Goal: Task Accomplishment & Management: Manage account settings

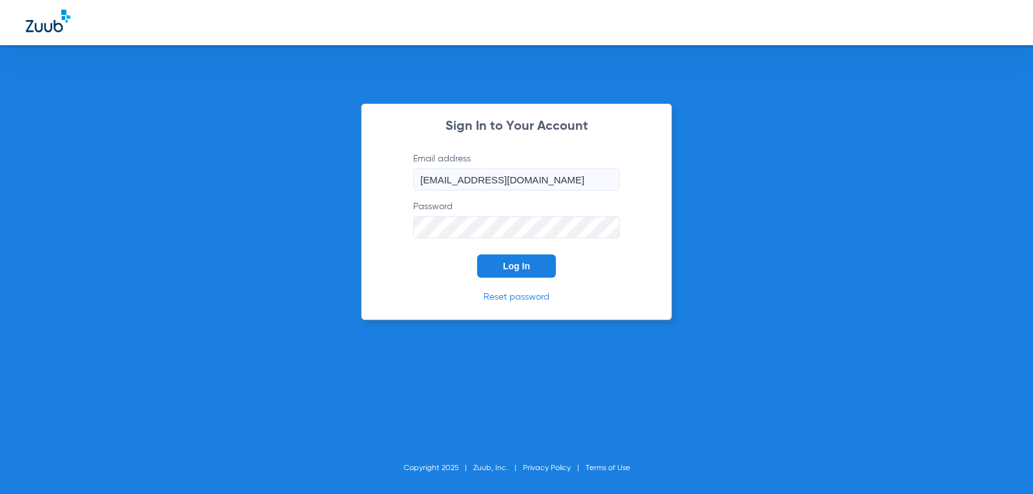
click at [517, 263] on span "Log In" at bounding box center [516, 266] width 27 height 10
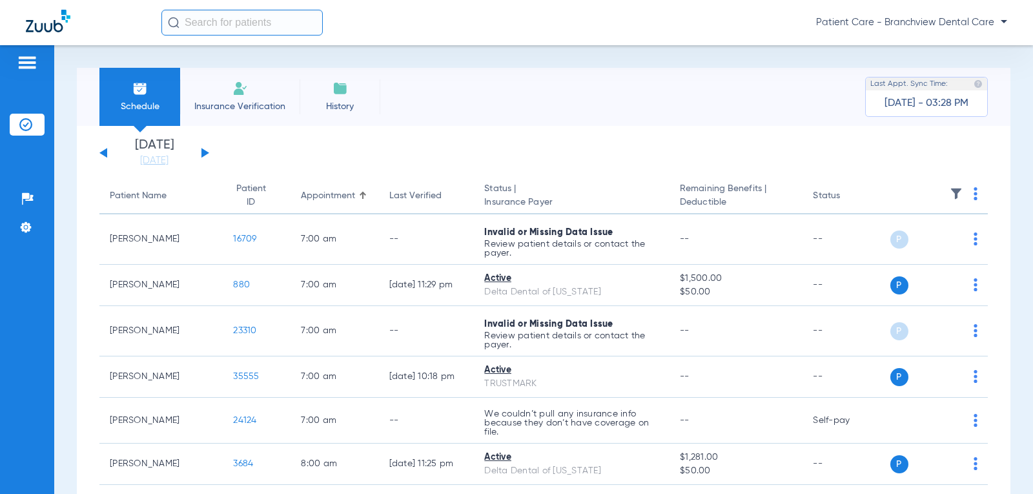
click at [200, 154] on div "Saturday 06-14-2025 Sunday 06-15-2025 Monday 06-16-2025 Tuesday 06-17-2025 Wedn…" at bounding box center [154, 153] width 110 height 28
click at [203, 153] on button at bounding box center [205, 153] width 8 height 10
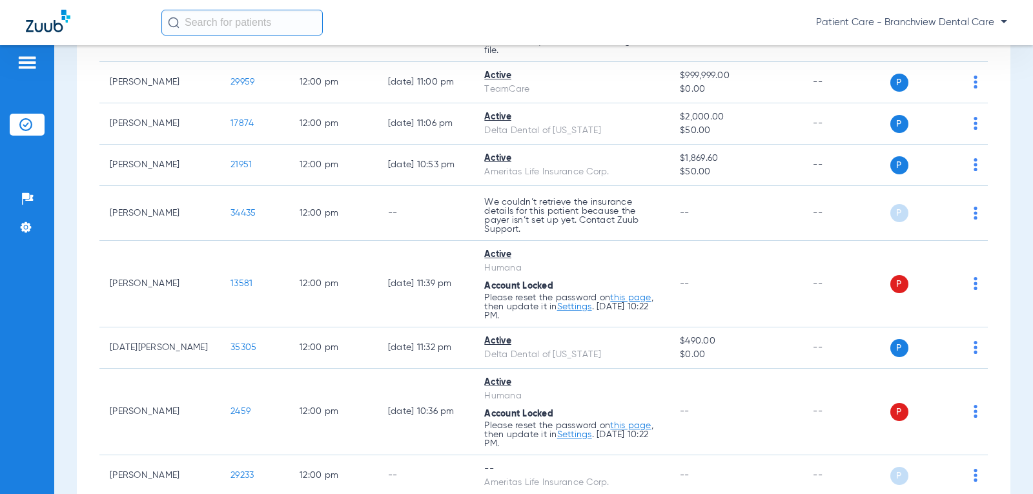
scroll to position [2195, 0]
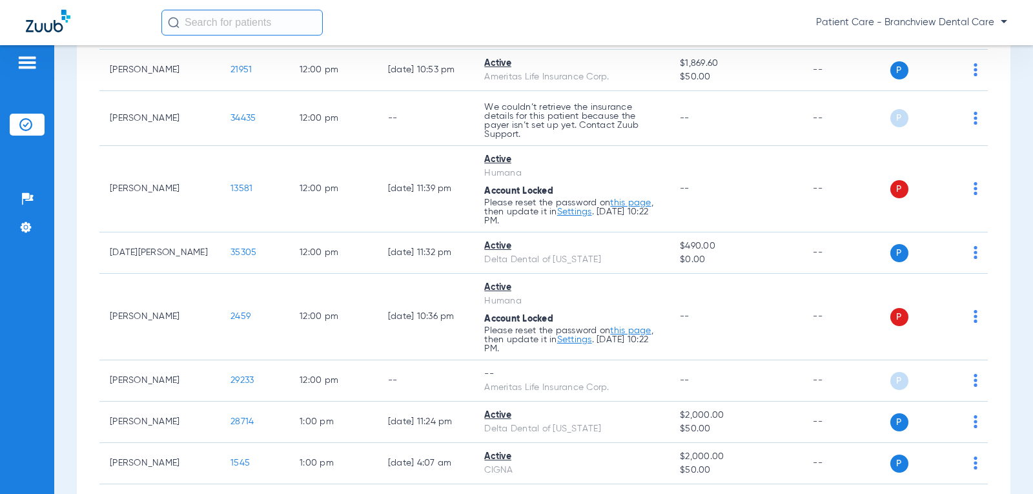
click at [212, 26] on input "text" at bounding box center [241, 23] width 161 height 26
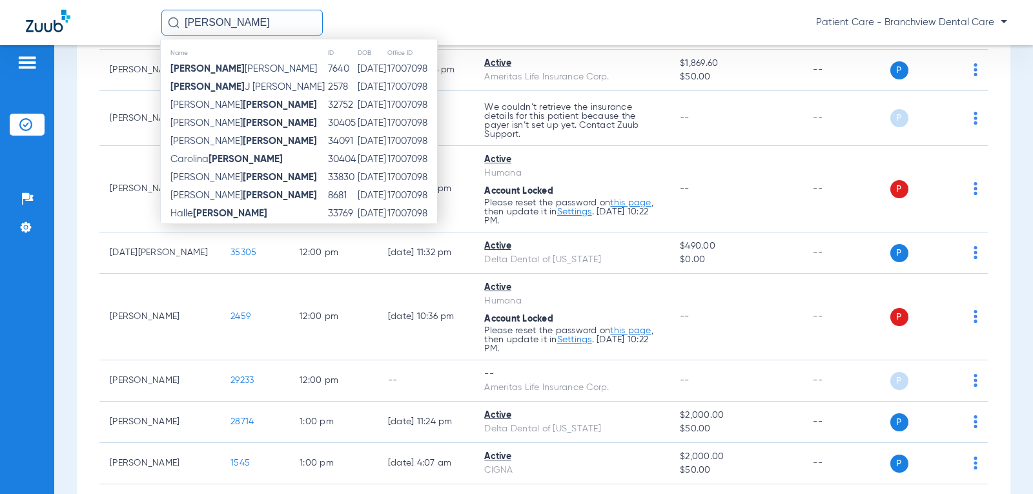
click at [185, 17] on input "baxter" at bounding box center [241, 23] width 161 height 26
click at [185, 22] on input "baxter" at bounding box center [241, 23] width 161 height 26
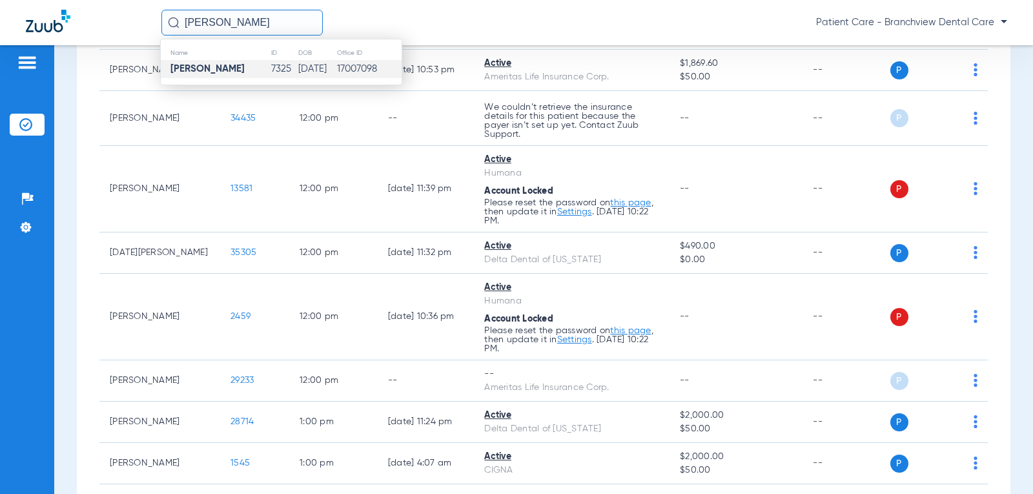
type input "sean baxter"
click at [215, 66] on strong "Sean Baxter" at bounding box center [207, 69] width 74 height 10
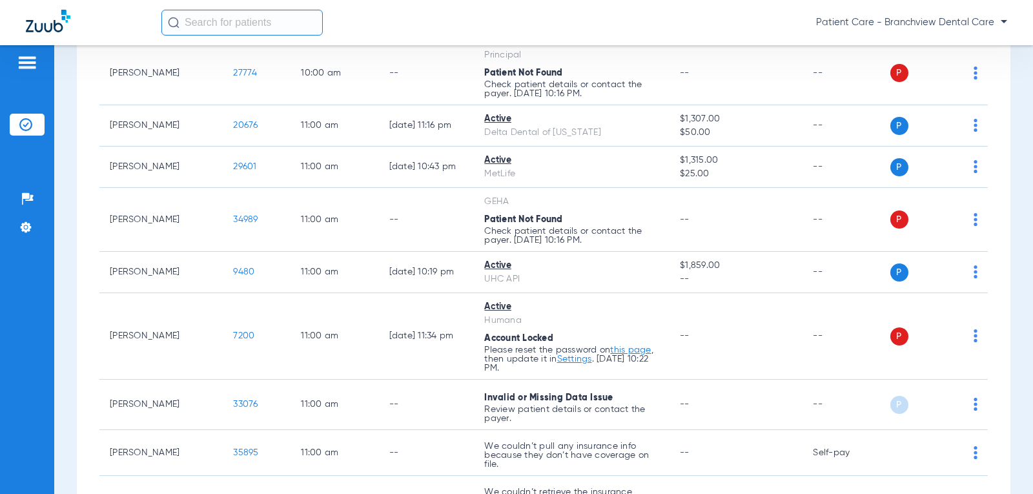
scroll to position [1356, 0]
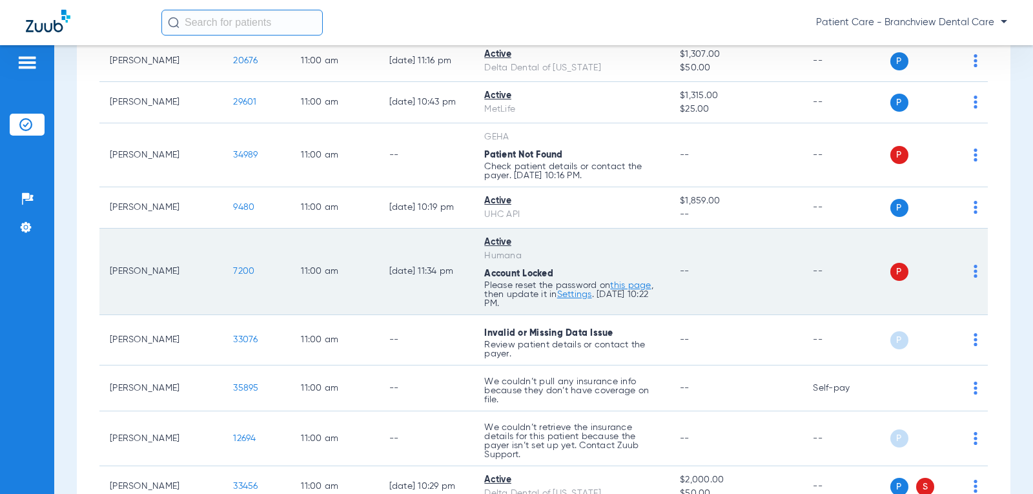
click at [569, 299] on link "Settings" at bounding box center [574, 294] width 35 height 9
click at [625, 290] on link "this page" at bounding box center [630, 285] width 41 height 9
click at [573, 299] on link "Settings" at bounding box center [574, 294] width 35 height 9
click at [630, 290] on link "this page" at bounding box center [630, 285] width 41 height 9
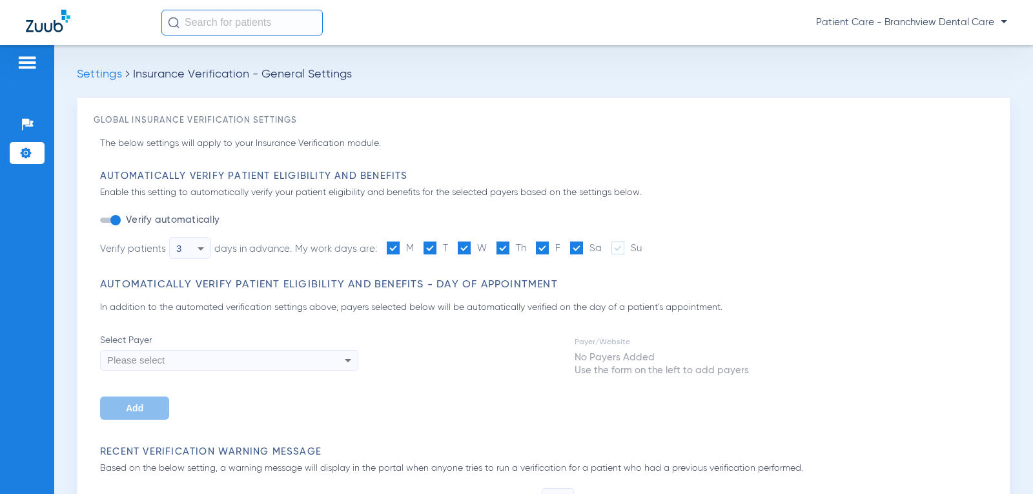
type input "1"
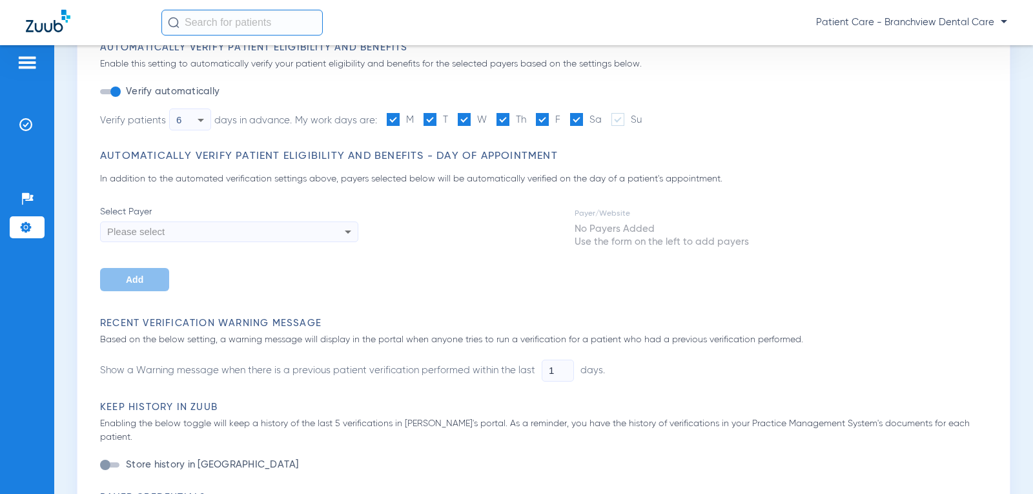
scroll to position [129, 0]
click at [194, 236] on div "Please select" at bounding box center [204, 231] width 195 height 22
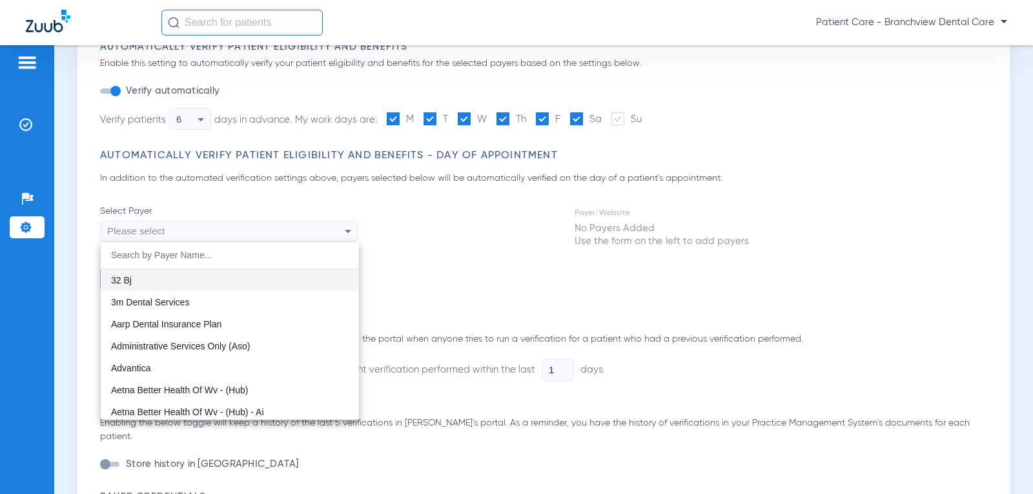
click at [471, 267] on div at bounding box center [516, 247] width 1033 height 494
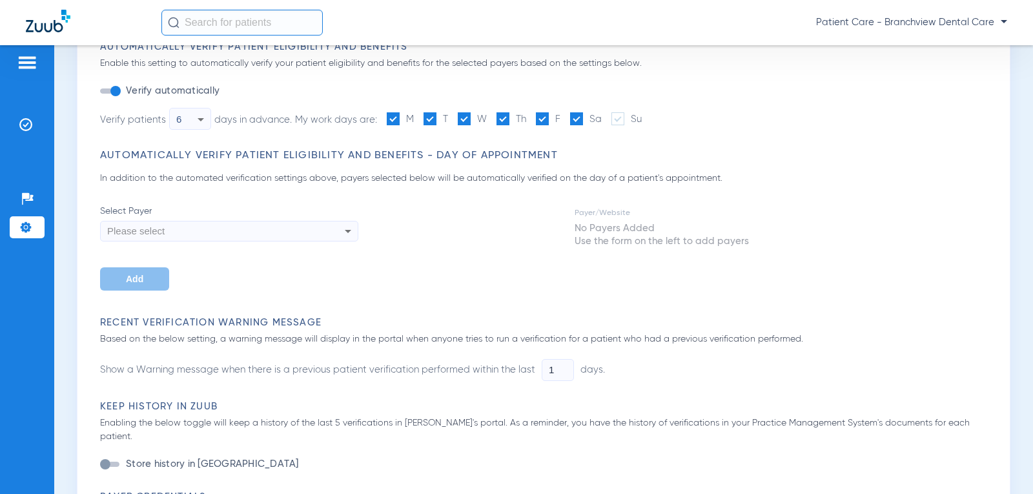
scroll to position [0, 0]
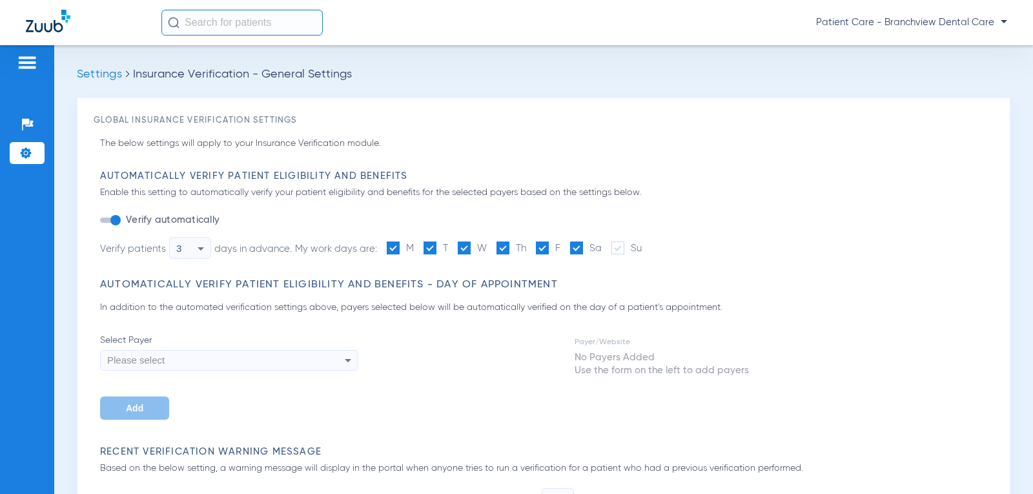
type input "1"
click at [187, 353] on div "Please select" at bounding box center [204, 360] width 195 height 22
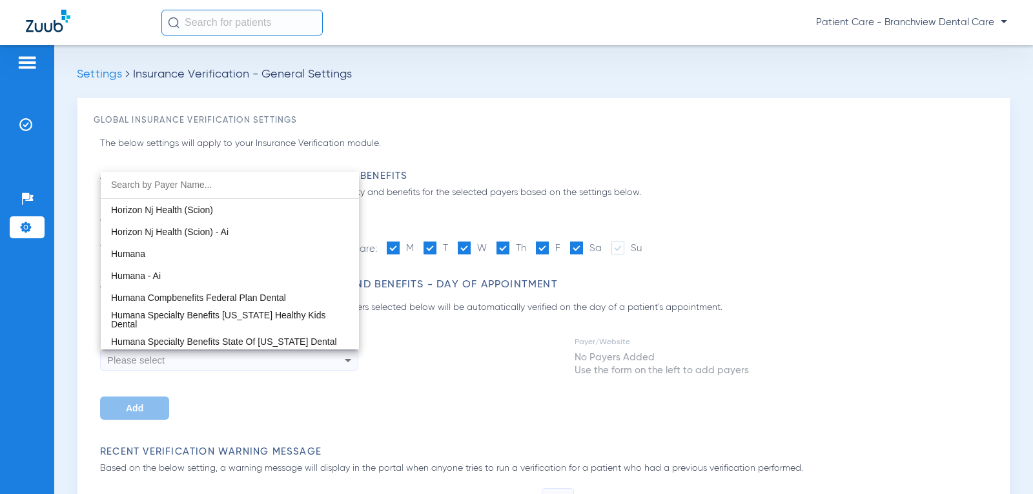
scroll to position [5164, 0]
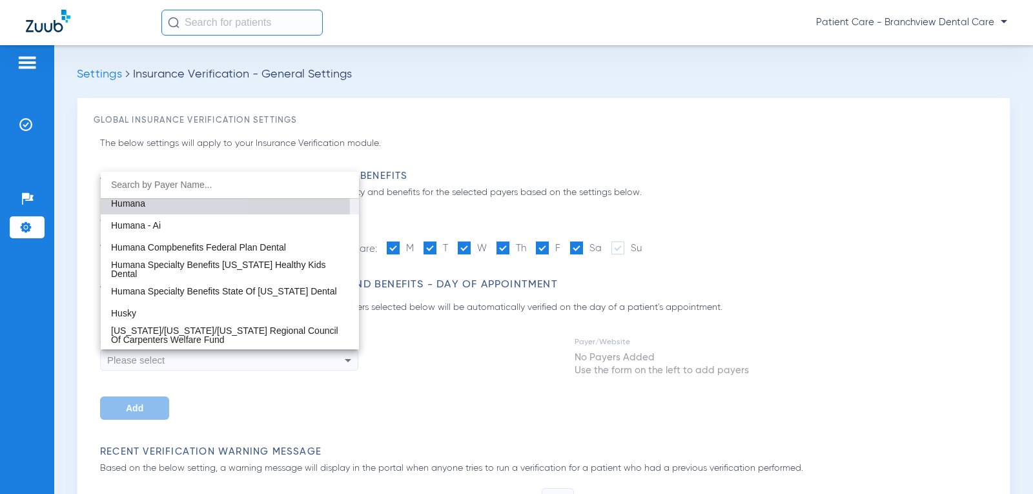
click at [134, 209] on mat-option "Humana" at bounding box center [230, 203] width 258 height 22
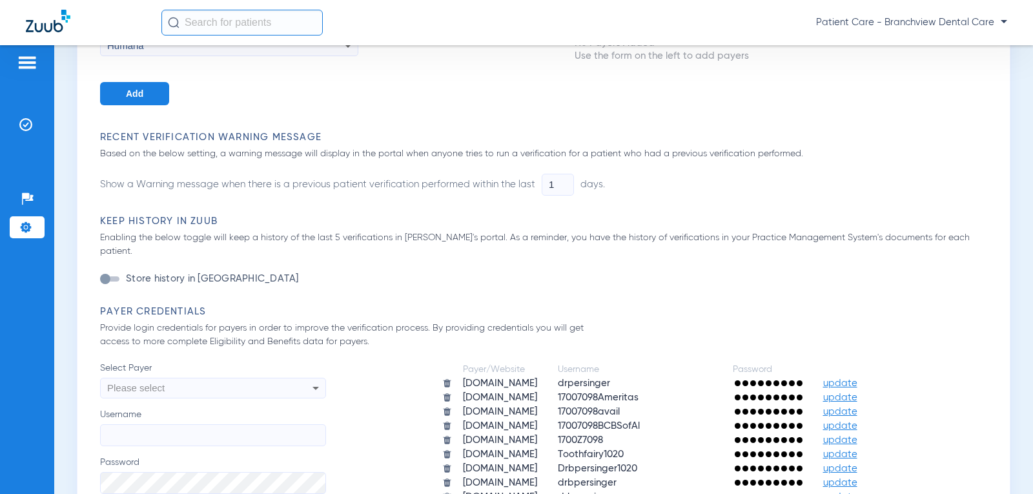
scroll to position [323, 0]
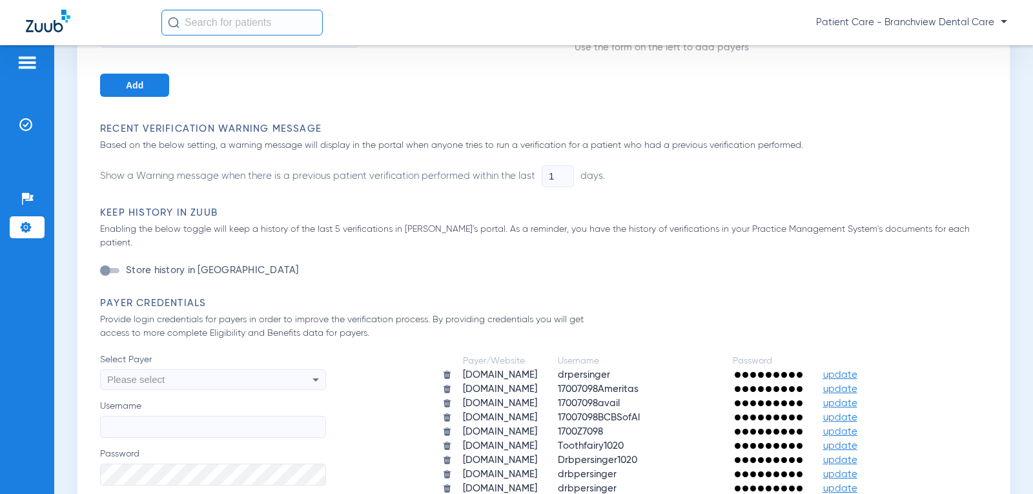
click at [144, 90] on button "Add" at bounding box center [134, 85] width 69 height 23
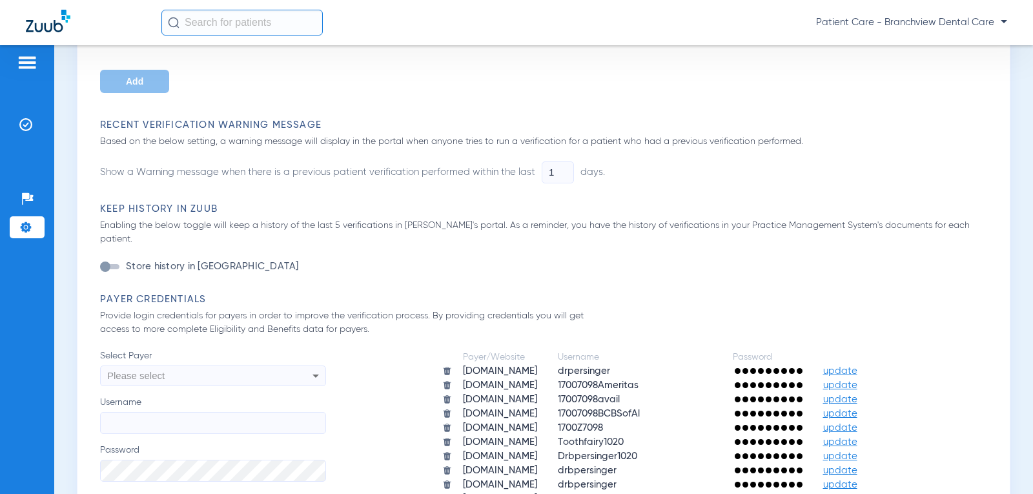
scroll to position [387, 0]
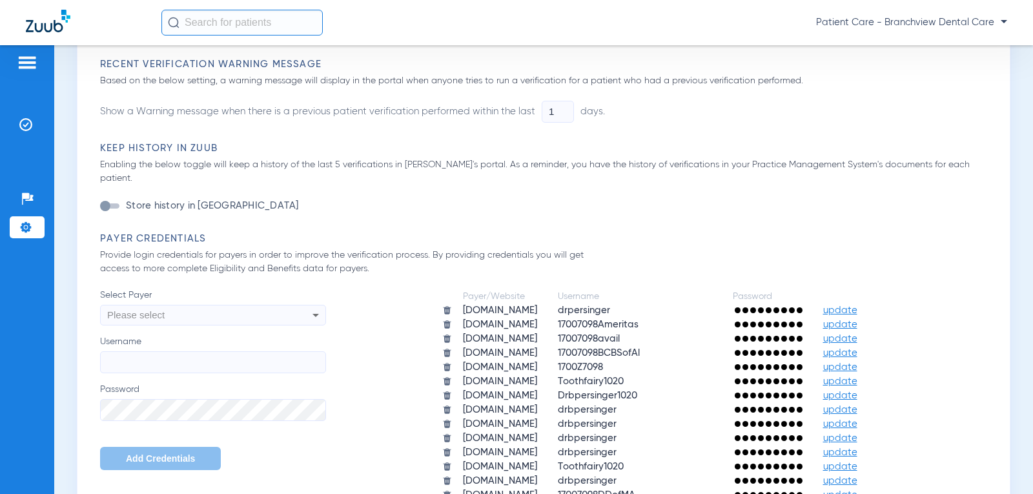
click at [174, 304] on div "Please select" at bounding box center [191, 315] width 169 height 22
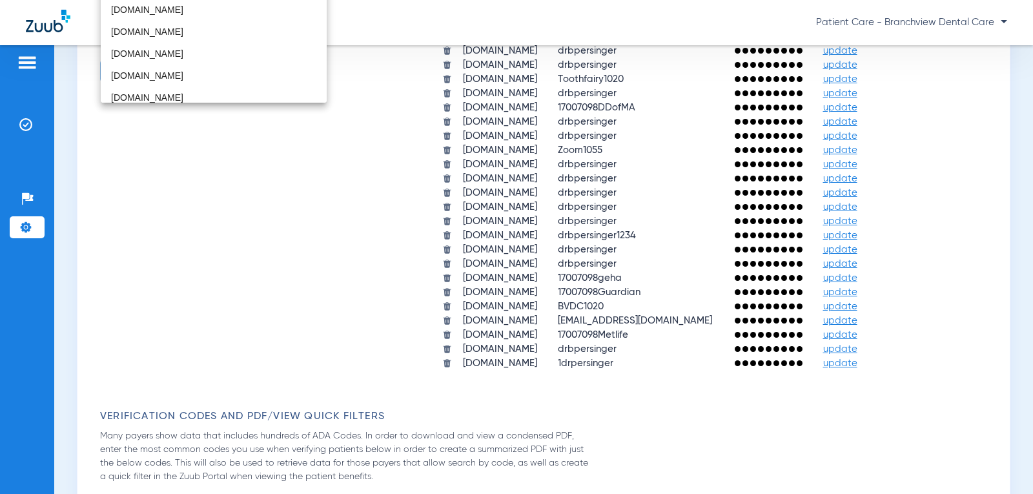
scroll to position [1562, 0]
click at [541, 87] on div at bounding box center [516, 247] width 1033 height 494
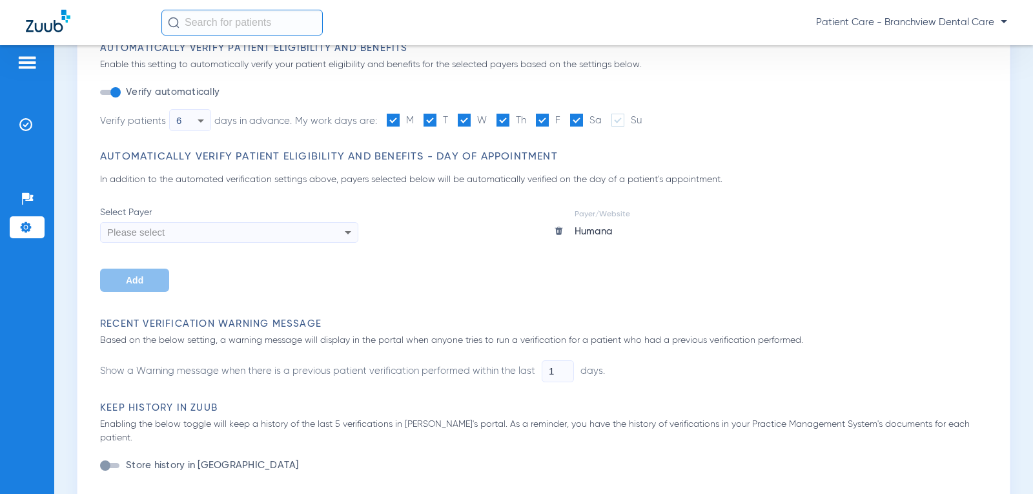
scroll to position [129, 0]
click at [558, 230] on img at bounding box center [559, 230] width 10 height 10
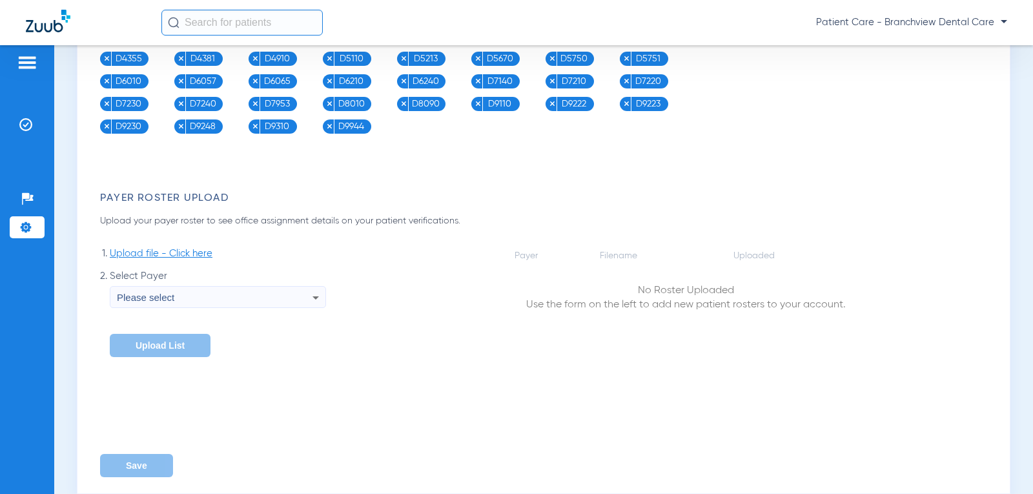
scroll to position [1462, 0]
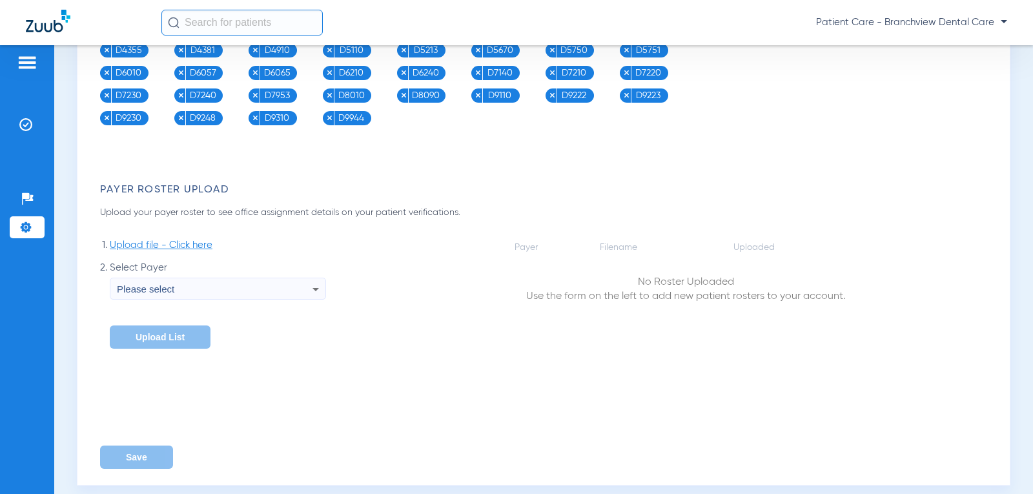
click at [153, 283] on span "Please select" at bounding box center [145, 288] width 57 height 11
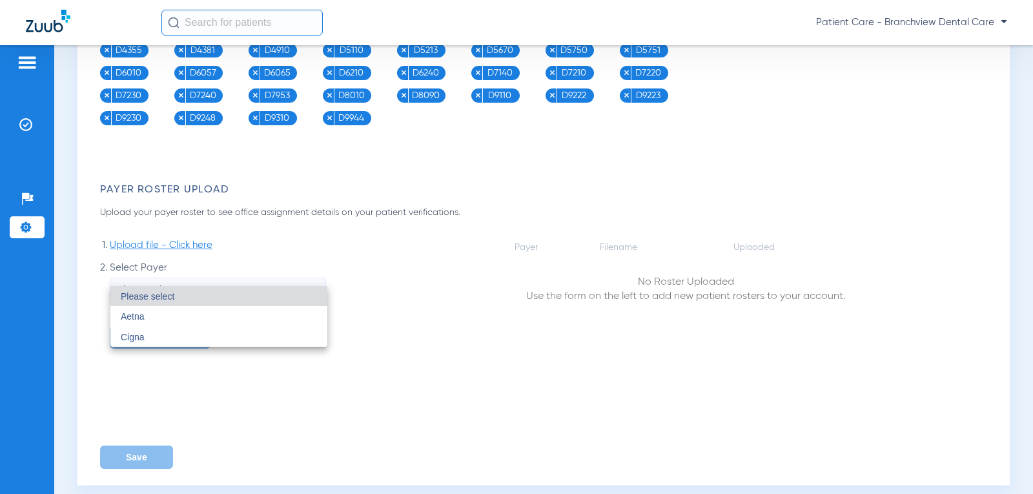
click at [412, 338] on div at bounding box center [516, 247] width 1033 height 494
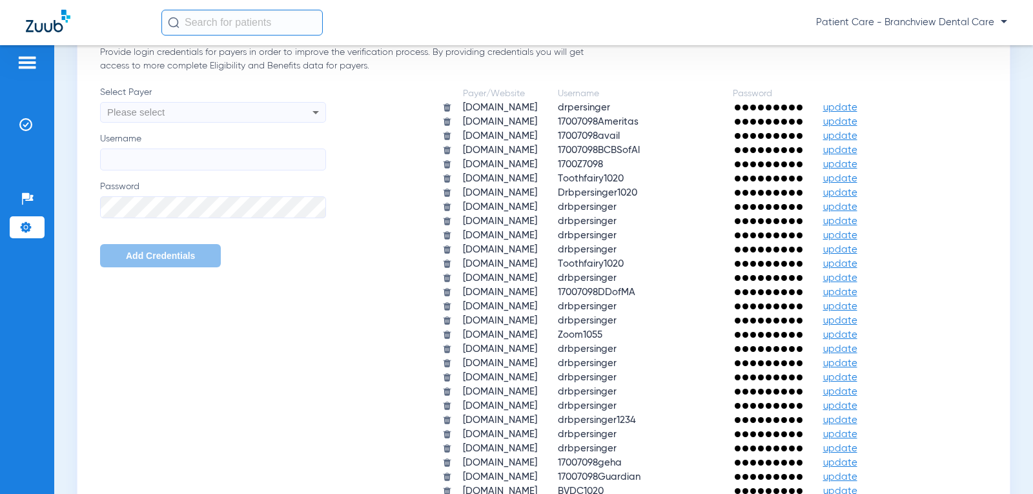
scroll to position [558, 0]
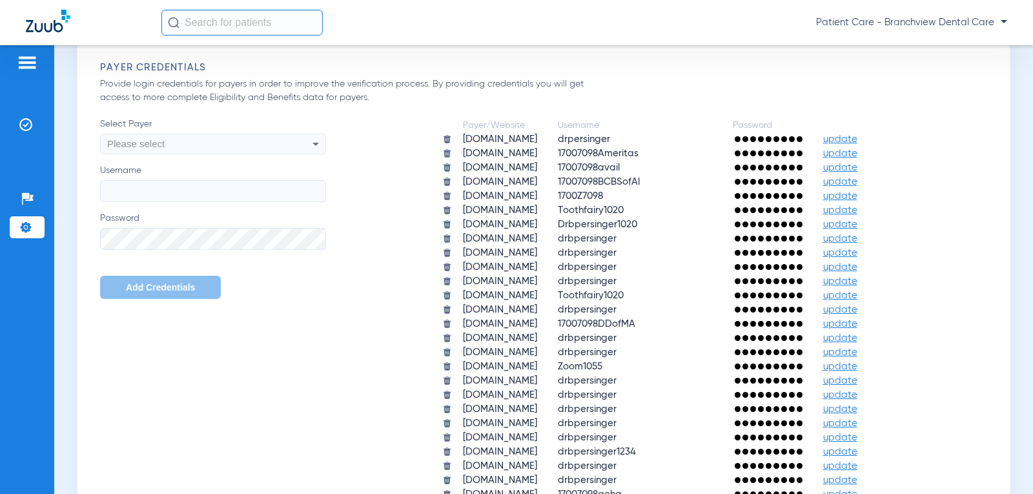
click at [128, 138] on span "Please select" at bounding box center [135, 143] width 57 height 11
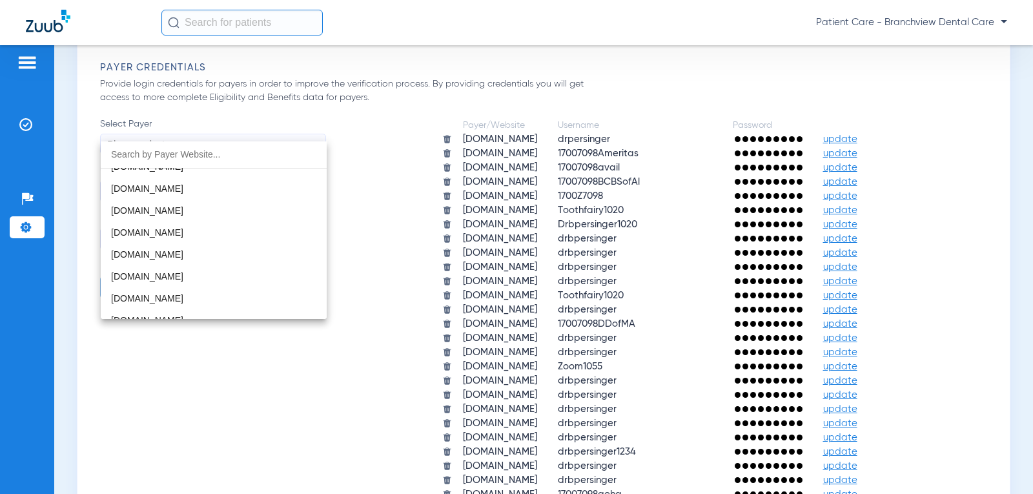
scroll to position [1562, 0]
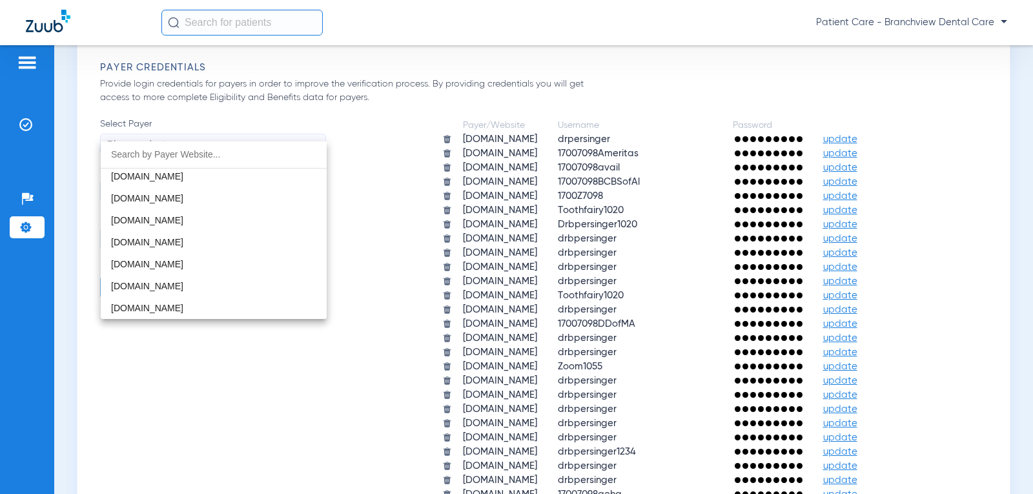
click at [205, 398] on div at bounding box center [516, 247] width 1033 height 494
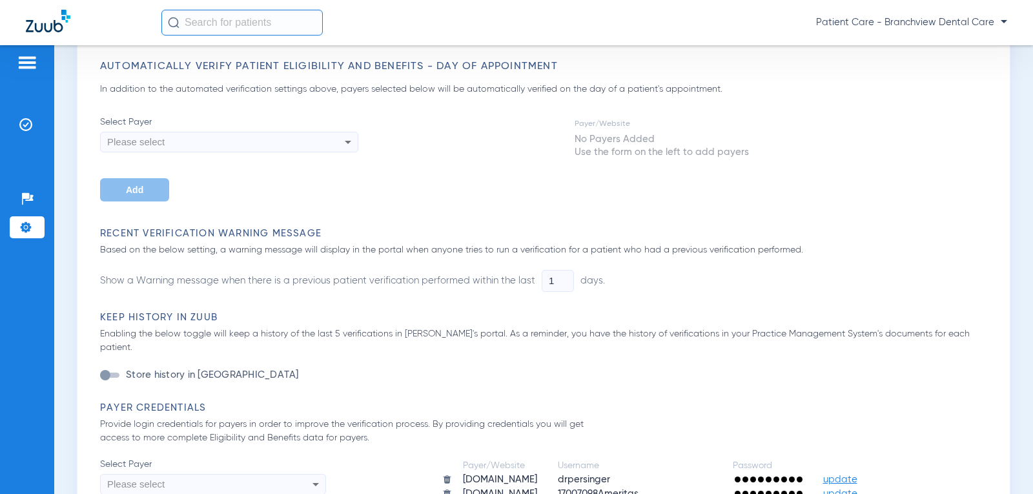
scroll to position [0, 0]
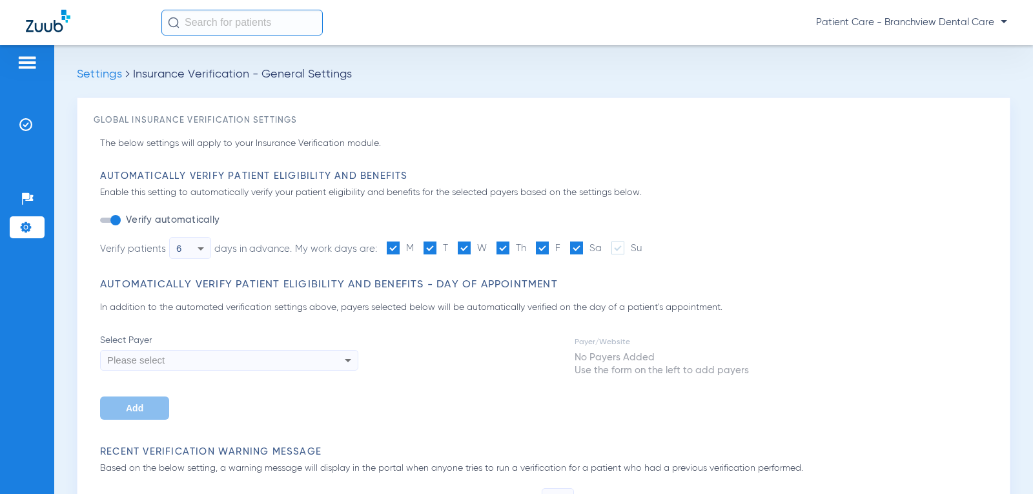
click at [29, 59] on img at bounding box center [27, 62] width 21 height 15
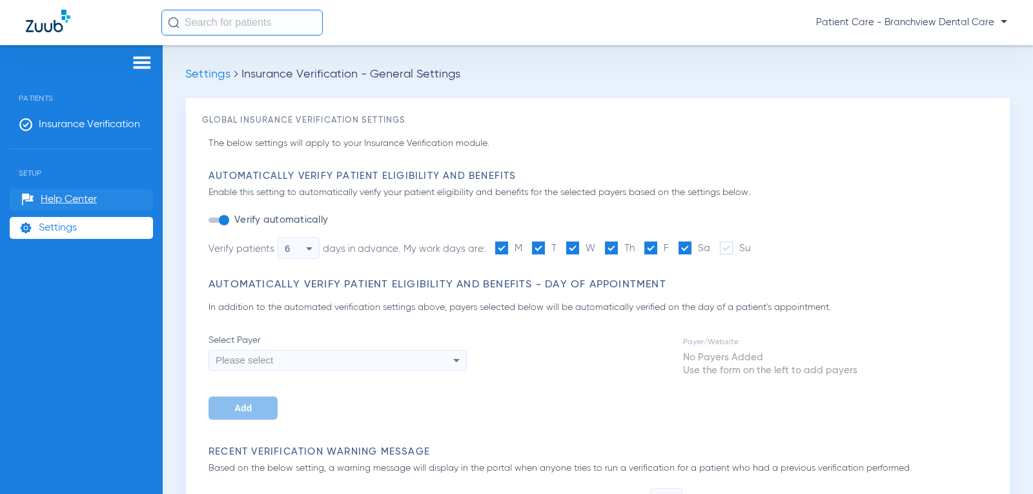
click at [73, 198] on span "Help Center" at bounding box center [69, 199] width 56 height 13
